Goal: Task Accomplishment & Management: Manage account settings

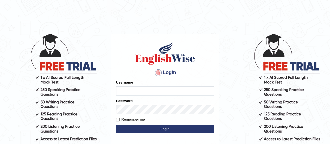
type input "hamnarashid"
click at [167, 128] on button "Login" at bounding box center [165, 129] width 98 height 8
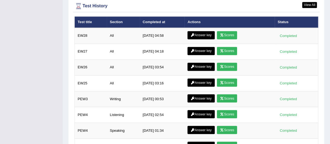
scroll to position [810, 0]
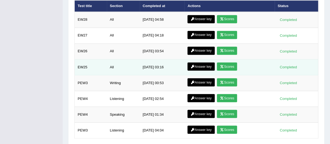
click at [200, 64] on link "Answer key" at bounding box center [200, 66] width 27 height 8
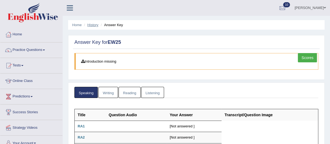
click at [95, 23] on link "History" at bounding box center [92, 25] width 11 height 4
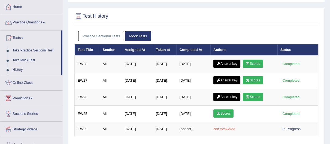
scroll to position [30, 0]
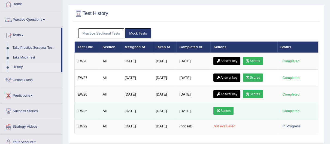
click at [230, 111] on link "Scores" at bounding box center [223, 111] width 20 height 8
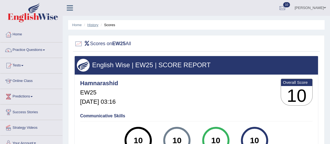
click at [89, 24] on link "History" at bounding box center [92, 25] width 11 height 4
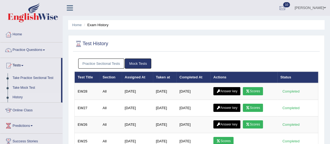
drag, startPoint x: 329, startPoint y: 49, endPoint x: 332, endPoint y: 48, distance: 3.4
click at [329, 48] on html "Toggle navigation Home Practice Questions Speaking Practice Read Aloud Repeat S…" at bounding box center [165, 72] width 330 height 144
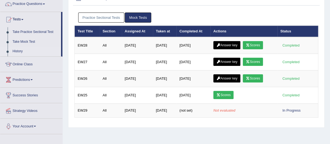
scroll to position [45, 0]
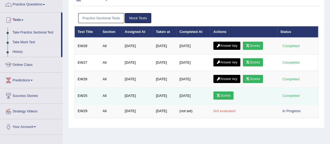
click at [225, 94] on link "Scores" at bounding box center [223, 95] width 20 height 8
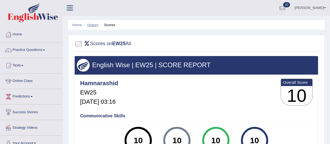
click at [88, 24] on link "History" at bounding box center [92, 25] width 11 height 4
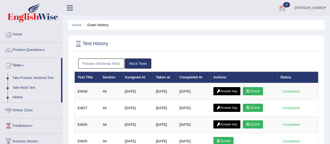
click at [317, 7] on link "Hamna Rashid" at bounding box center [309, 7] width 39 height 14
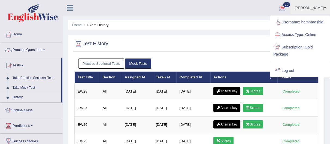
click at [281, 69] on link "Log out" at bounding box center [299, 71] width 59 height 13
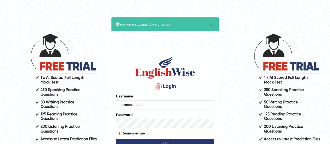
click at [179, 106] on input "hamnarashid" at bounding box center [165, 104] width 98 height 9
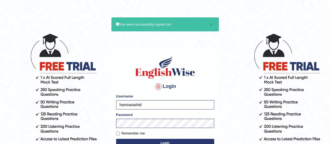
drag, startPoint x: 182, startPoint y: 103, endPoint x: 74, endPoint y: 105, distance: 107.5
click at [74, 105] on body "× You were successfully signed out Login Please fix the following errors: Usern…" at bounding box center [165, 89] width 330 height 144
type input "Rizwan6362"
click at [197, 143] on button "Login" at bounding box center [165, 143] width 98 height 8
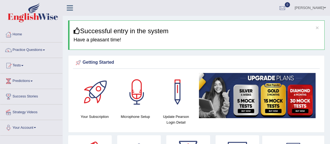
click at [321, 4] on link "Rizwan Rifat" at bounding box center [309, 7] width 39 height 14
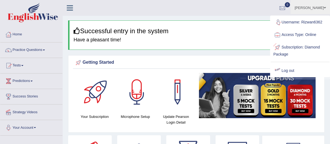
click at [281, 68] on link "Log out" at bounding box center [299, 71] width 59 height 13
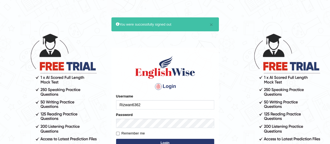
click at [182, 99] on div "Username Rizwan6362" at bounding box center [165, 102] width 98 height 16
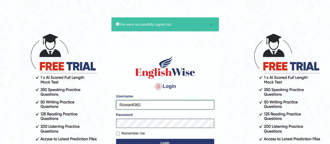
click at [180, 104] on input "Rizwan6362" at bounding box center [165, 104] width 98 height 9
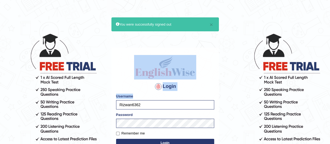
drag, startPoint x: 176, startPoint y: 98, endPoint x: 157, endPoint y: 72, distance: 32.6
click at [157, 72] on div "Login Please fix the following errors: Username Rizwan6362 Password Remember me…" at bounding box center [164, 116] width 107 height 136
click at [105, 76] on body "× You were successfully signed out Login Please fix the following errors: Usern…" at bounding box center [165, 89] width 330 height 144
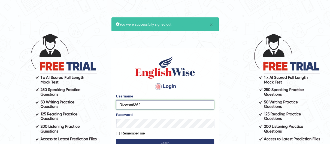
click at [144, 104] on input "Rizwan6362" at bounding box center [165, 104] width 98 height 9
drag, startPoint x: 144, startPoint y: 104, endPoint x: 77, endPoint y: 103, distance: 67.2
click at [77, 103] on body "× You were successfully signed out Login Please fix the following errors: Usern…" at bounding box center [165, 89] width 330 height 144
type input "JohnJarold"
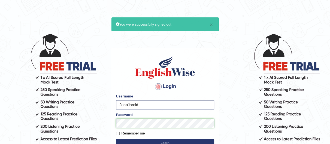
click at [90, 122] on body "× You were successfully signed out Login Please fix the following errors: Usern…" at bounding box center [165, 89] width 330 height 144
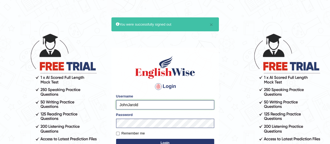
click at [135, 104] on input "JohnJarold" at bounding box center [165, 104] width 98 height 9
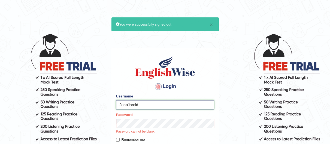
click at [135, 104] on input "JohnJarold" at bounding box center [165, 104] width 98 height 9
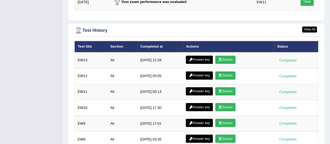
scroll to position [774, 0]
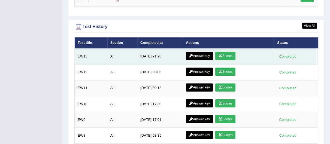
click at [209, 56] on link "Answer key" at bounding box center [199, 56] width 27 height 8
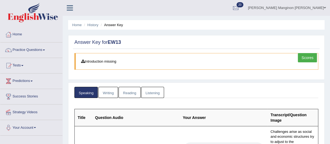
click at [329, 0] on html "Toggle navigation Home Practice Questions Speaking Practice Read Aloud Repeat S…" at bounding box center [165, 72] width 330 height 144
click at [301, 14] on link "John Jarold Manginon Balingit" at bounding box center [287, 7] width 86 height 14
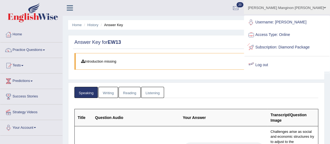
click at [283, 69] on link "Log out" at bounding box center [286, 65] width 85 height 13
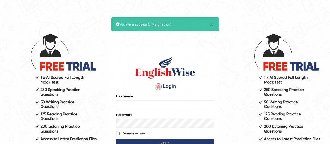
type input "Rizwan6362"
click at [173, 108] on input "Rizwan6362" at bounding box center [165, 104] width 98 height 9
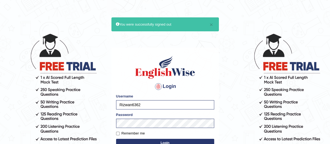
click at [2, 41] on body "× You were successfully signed out Login Please fix the following errors: Usern…" at bounding box center [165, 89] width 330 height 144
